Goal: Book appointment/travel/reservation

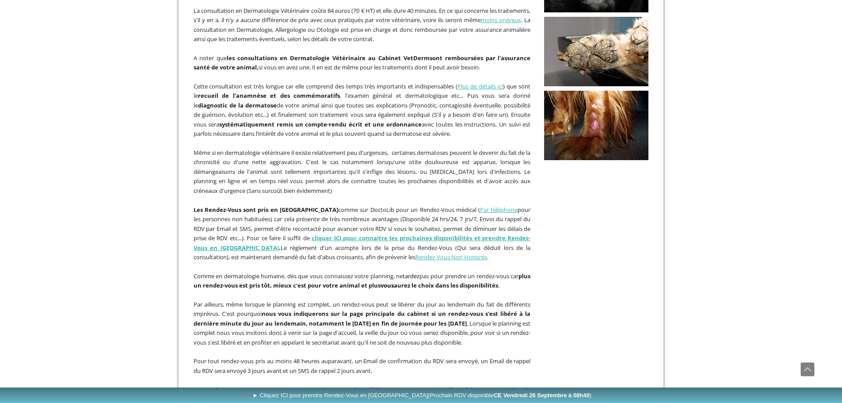
scroll to position [57, 0]
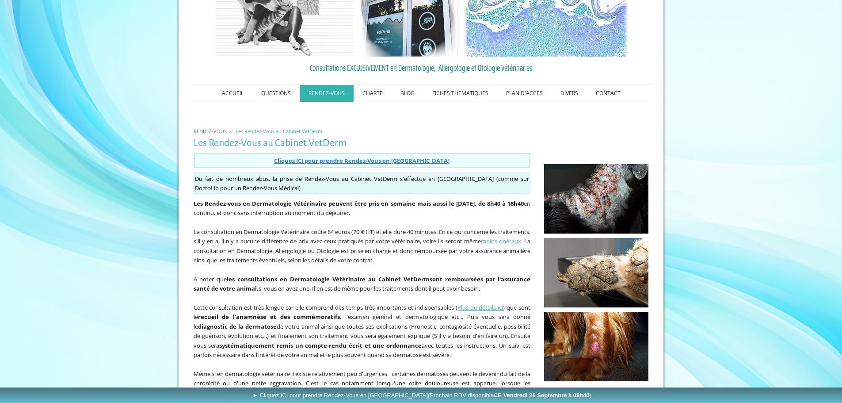
click at [359, 161] on span "Cliquez ICI pour prendre Rendez-Vous en [GEOGRAPHIC_DATA]" at bounding box center [362, 160] width 176 height 8
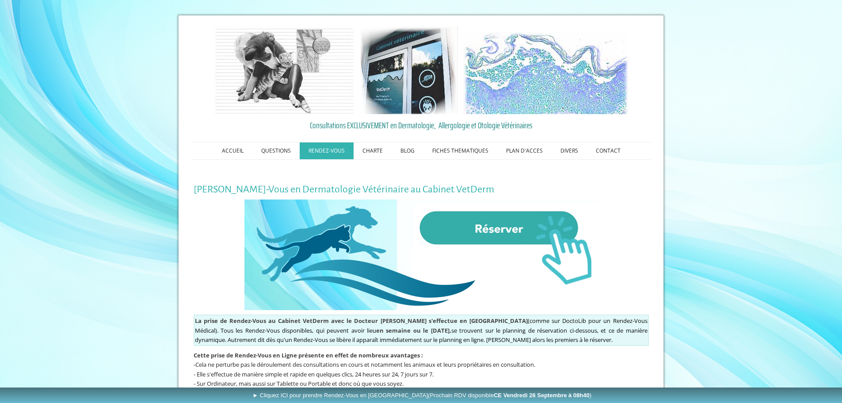
click at [490, 231] on img at bounding box center [421, 254] width 354 height 111
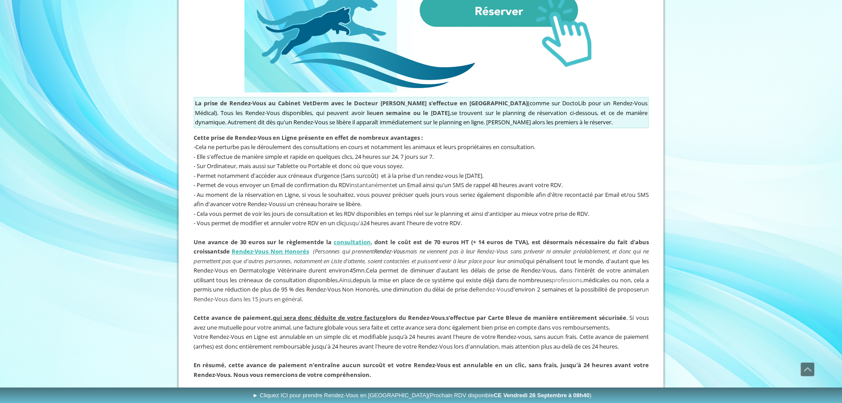
scroll to position [221, 0]
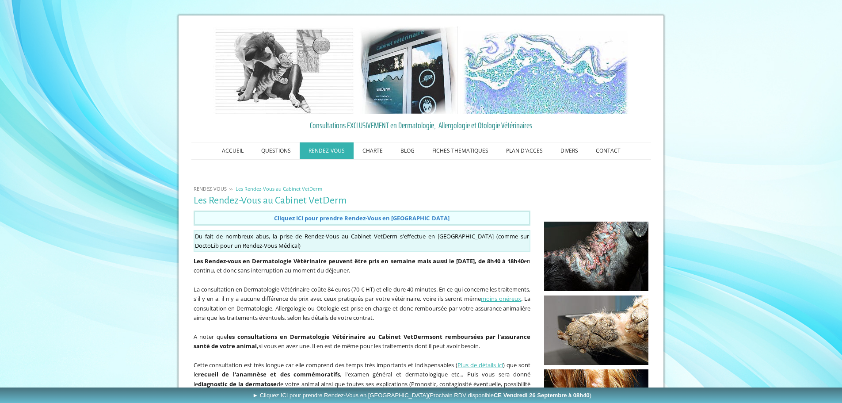
scroll to position [57, 0]
